Goal: Find contact information: Find contact information

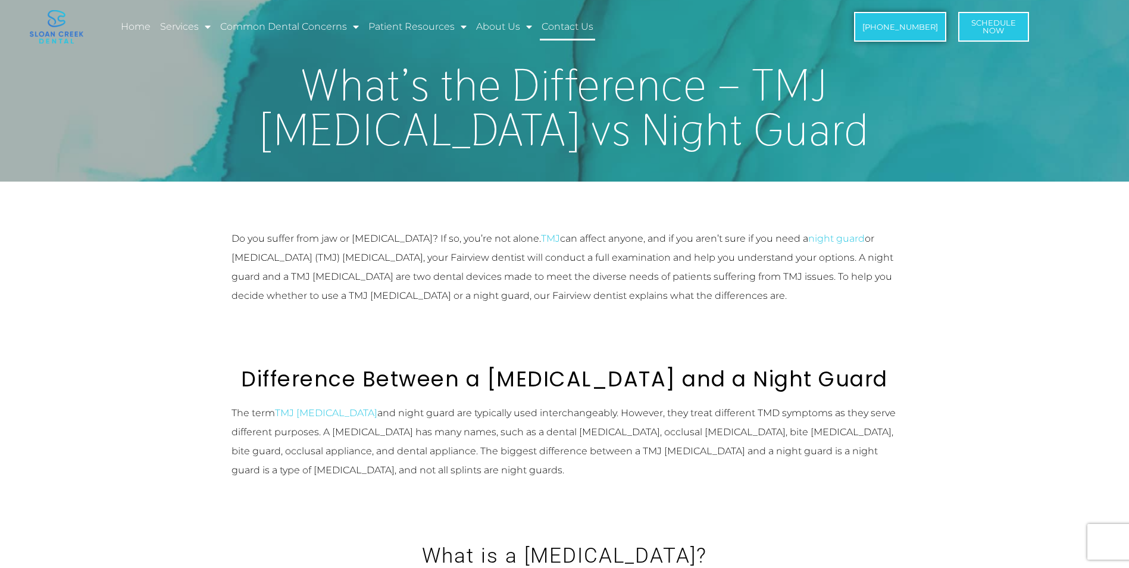
click at [565, 25] on link "Contact Us" at bounding box center [567, 26] width 55 height 27
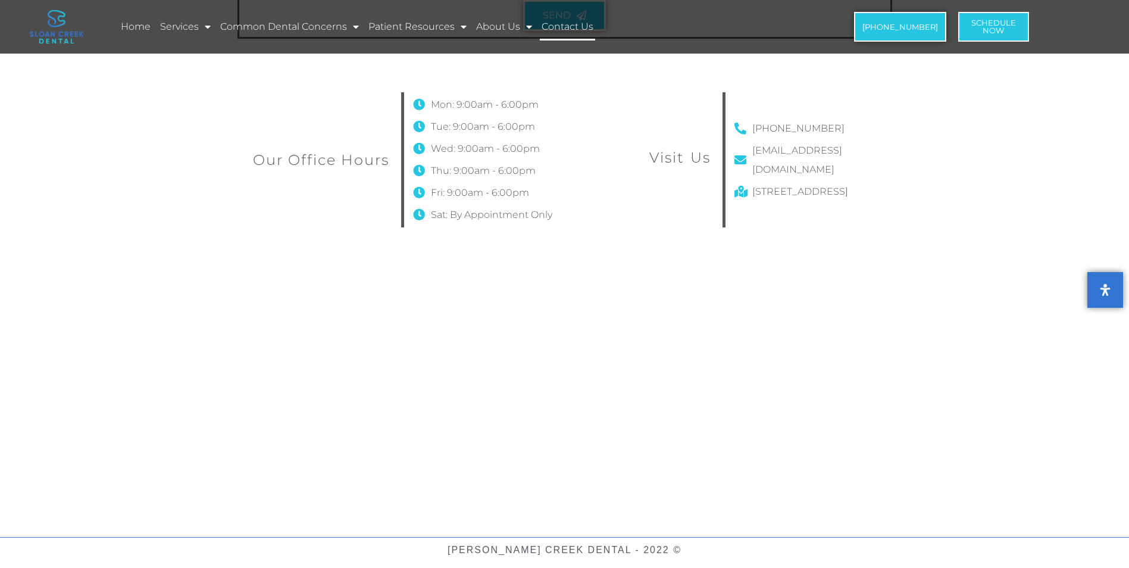
scroll to position [714, 0]
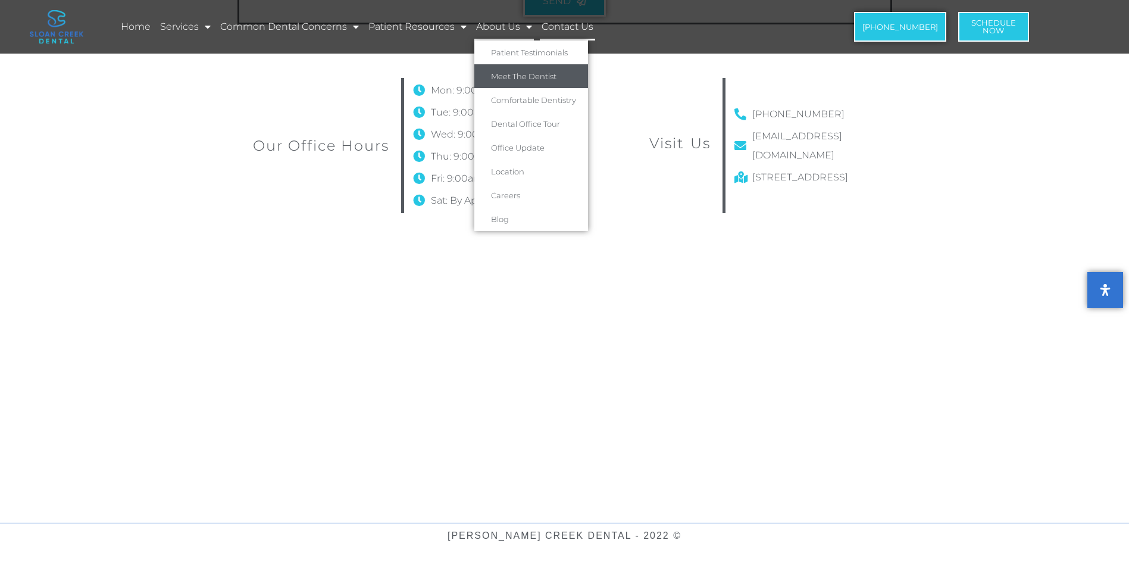
click at [524, 74] on link "Meet The Dentist" at bounding box center [531, 76] width 114 height 24
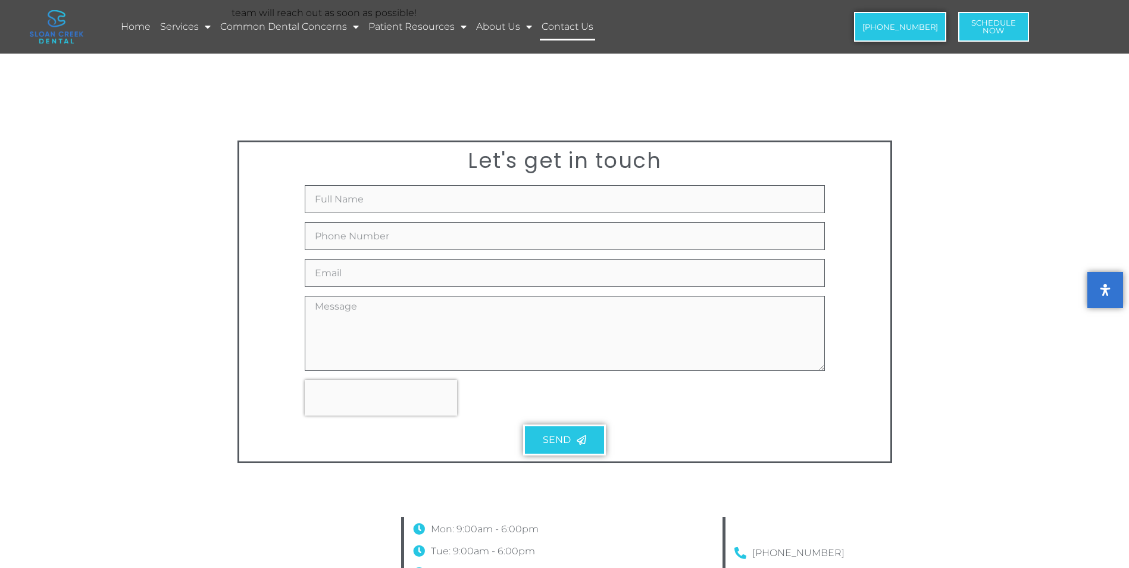
scroll to position [516, 0]
